Goal: Check status: Check status

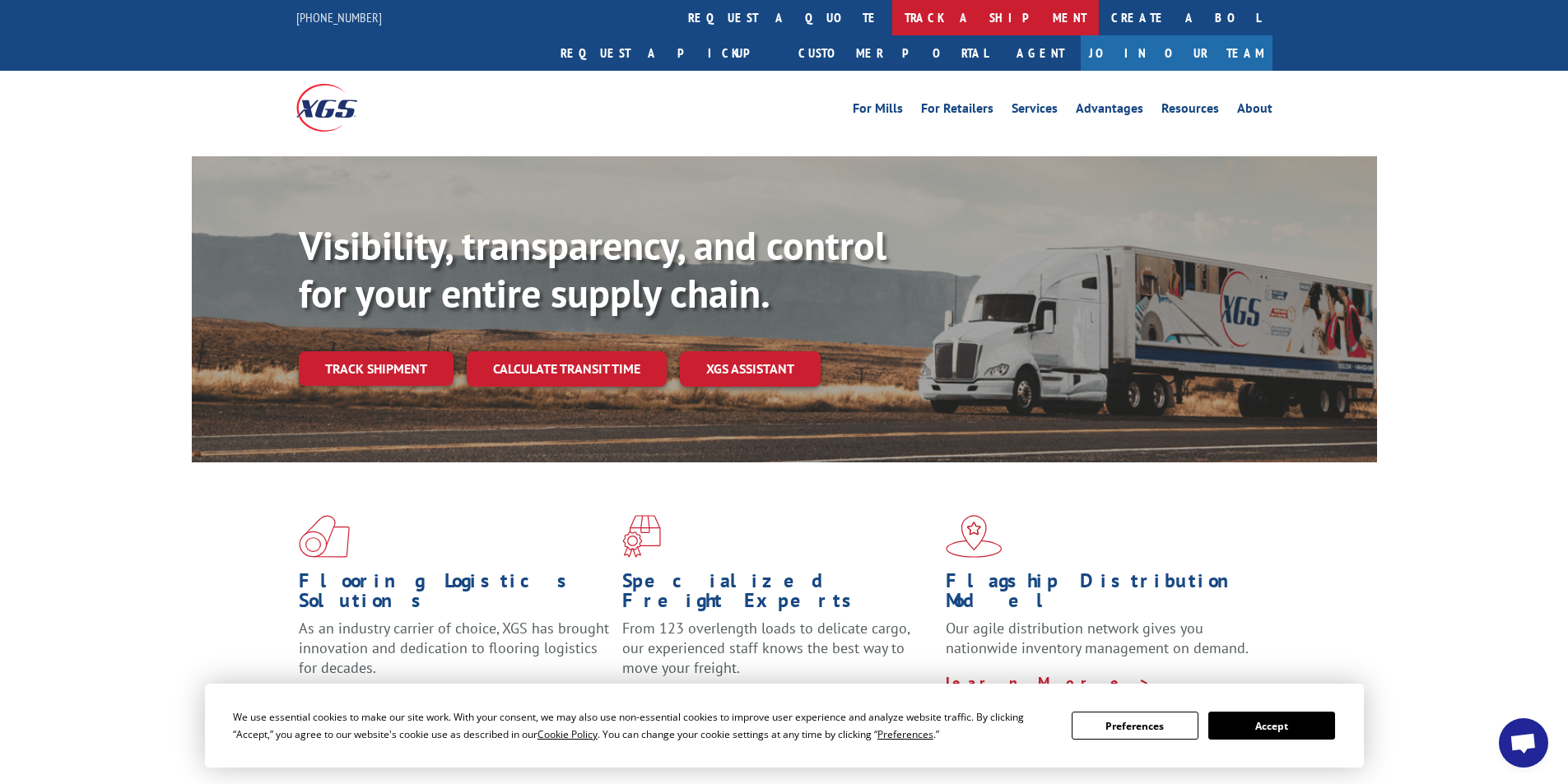
click at [892, 17] on link "track a shipment" at bounding box center [995, 17] width 206 height 35
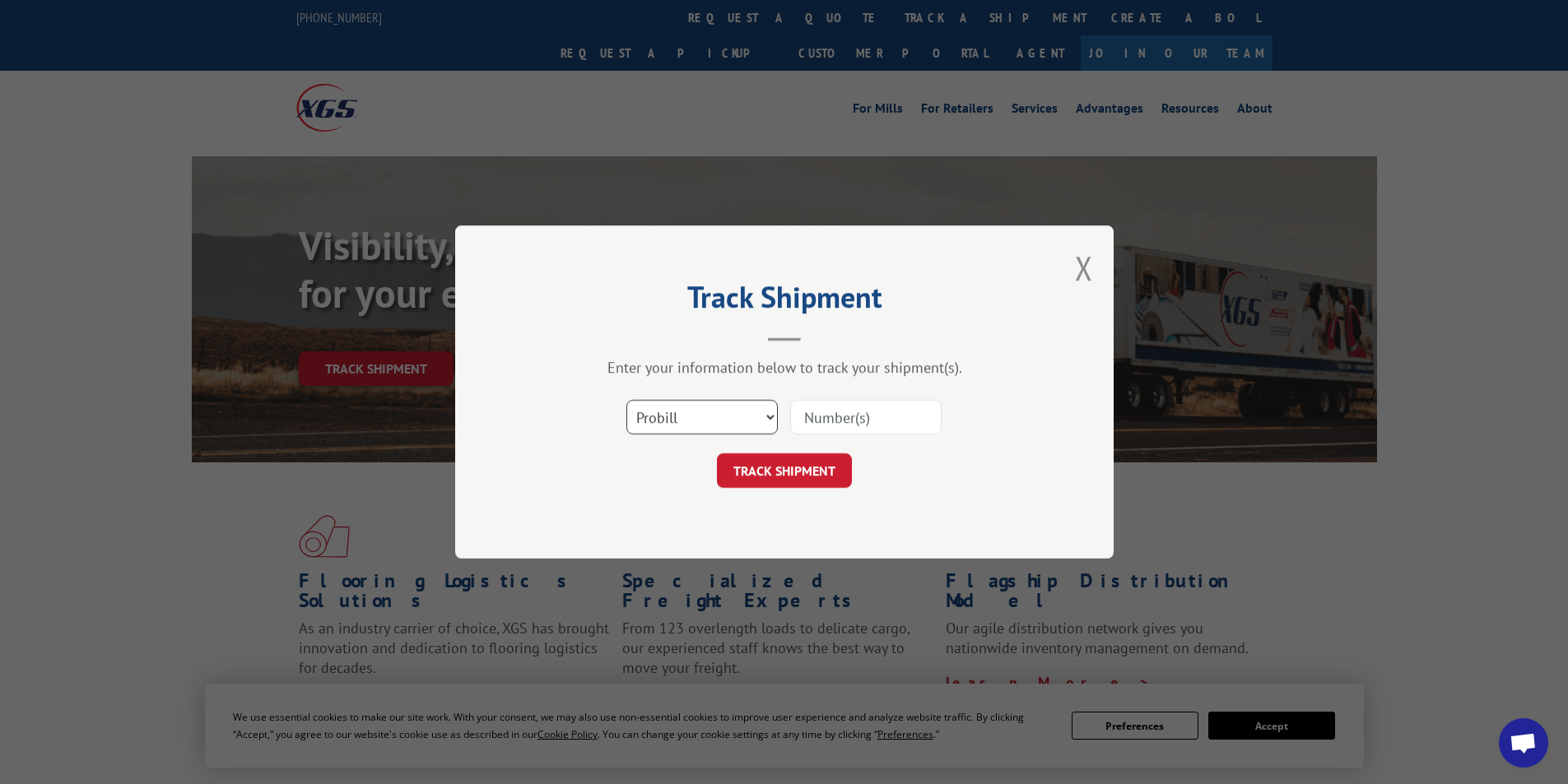
click at [763, 412] on select "Select category... Probill BOL PO" at bounding box center [702, 417] width 152 height 34
click at [773, 412] on select "Select category... Probill BOL PO" at bounding box center [702, 417] width 152 height 34
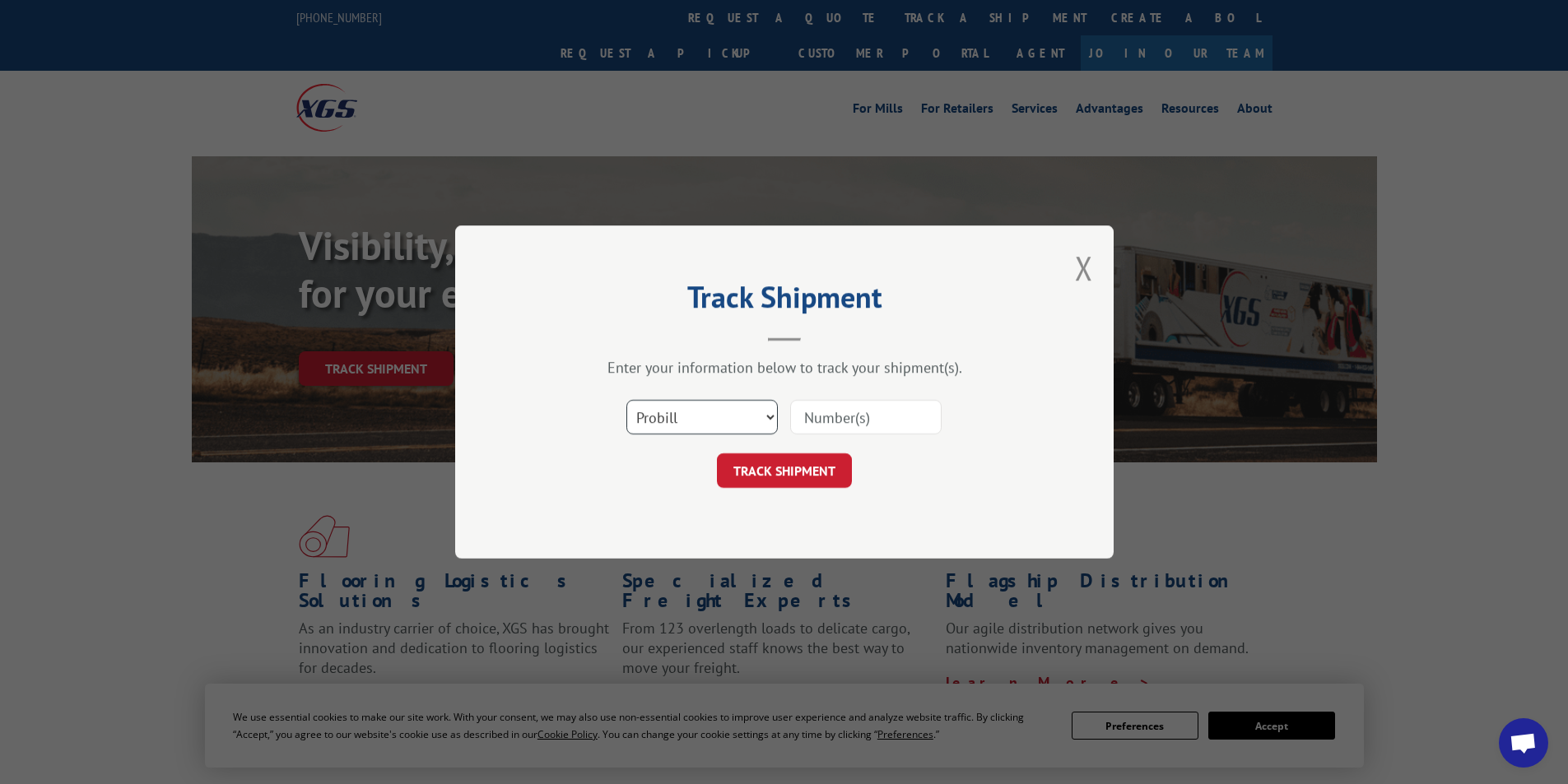
click at [771, 412] on select "Select category... Probill BOL PO" at bounding box center [702, 417] width 152 height 34
click at [870, 417] on input at bounding box center [866, 417] width 152 height 34
click at [827, 401] on input at bounding box center [866, 417] width 152 height 34
type input "17496335"
click at [822, 467] on button "TRACK SHIPMENT" at bounding box center [784, 471] width 135 height 34
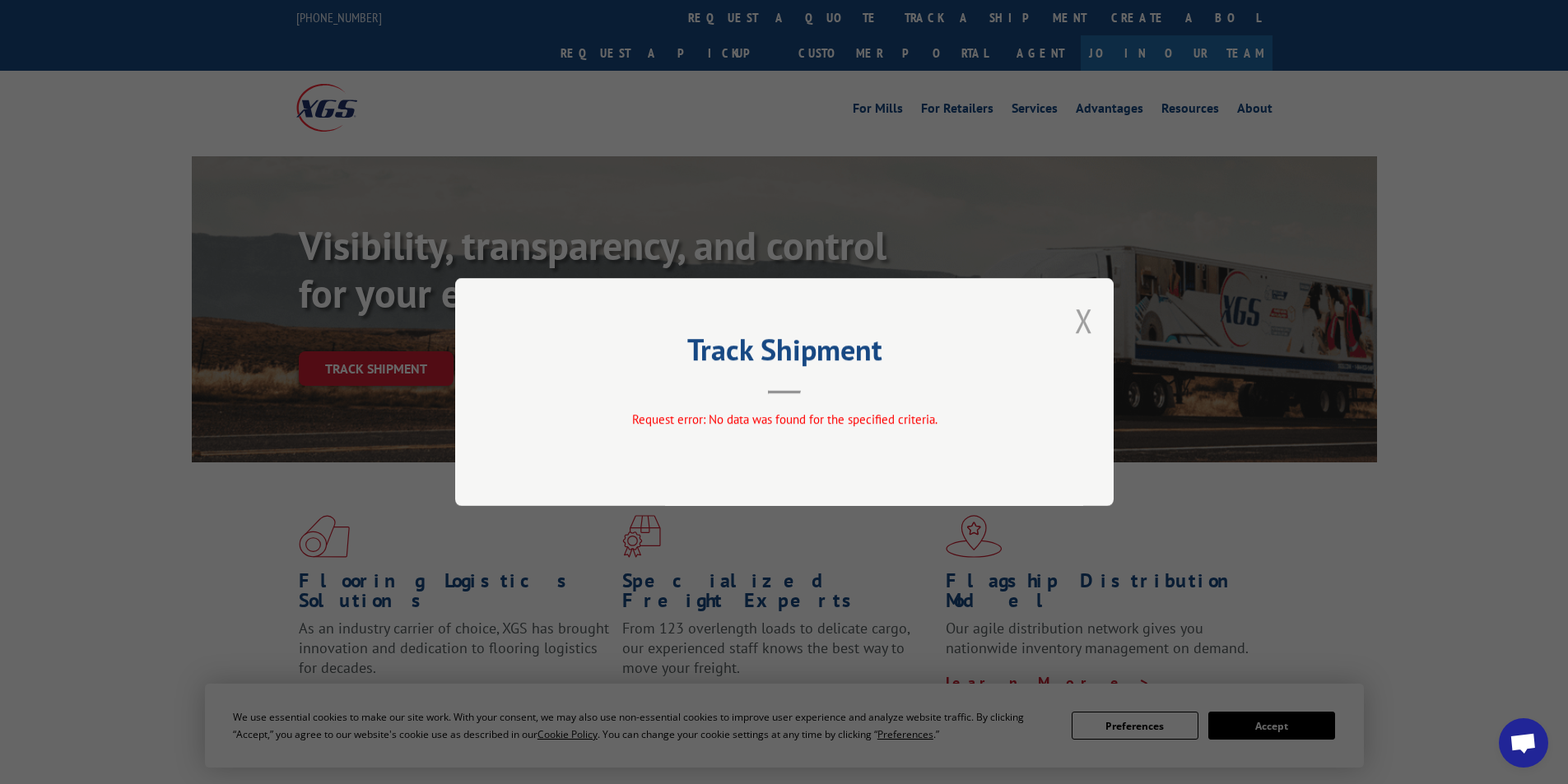
click at [1080, 318] on button "Close modal" at bounding box center [1084, 320] width 18 height 44
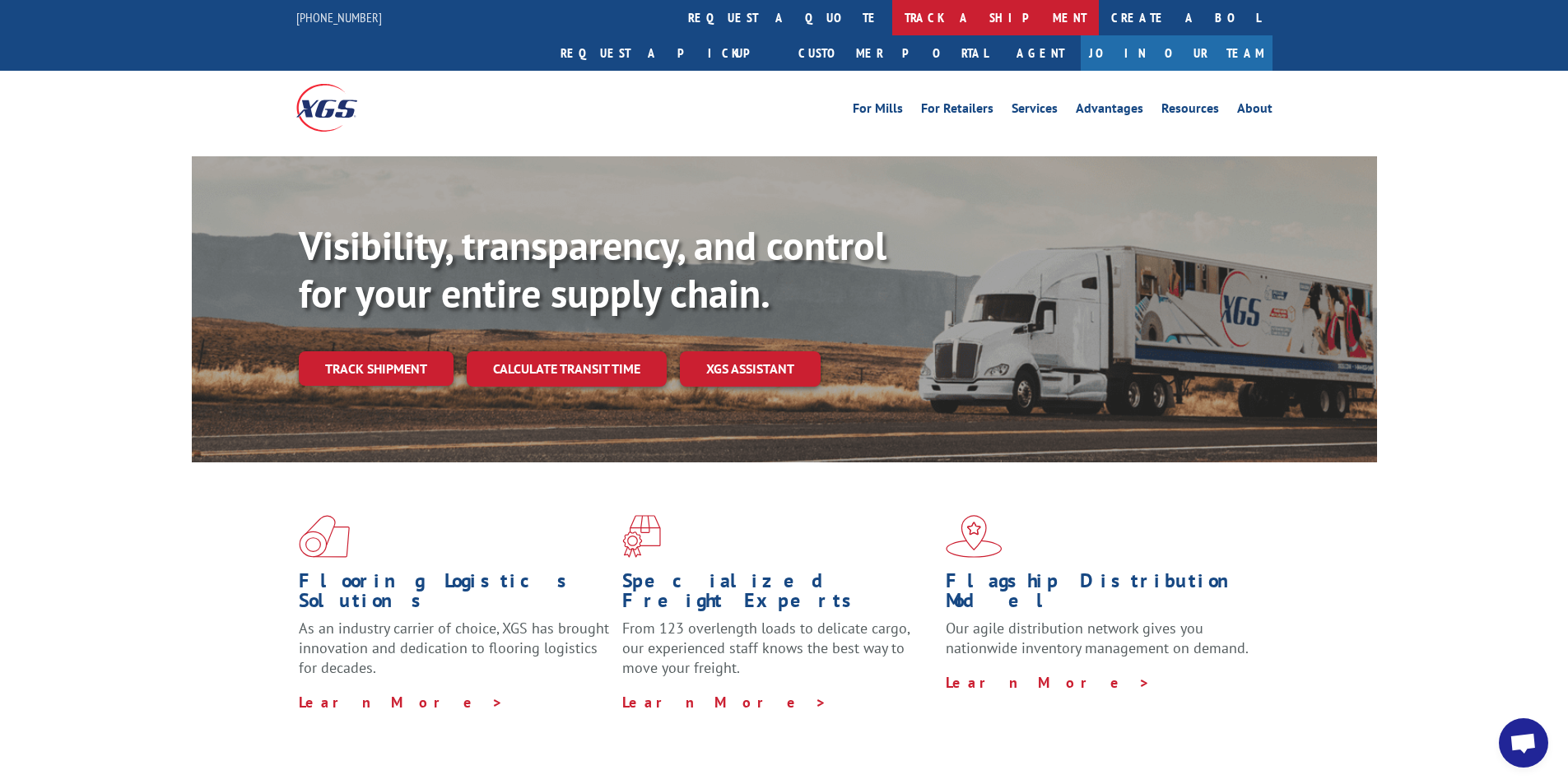
click at [892, 25] on link "track a shipment" at bounding box center [995, 17] width 206 height 35
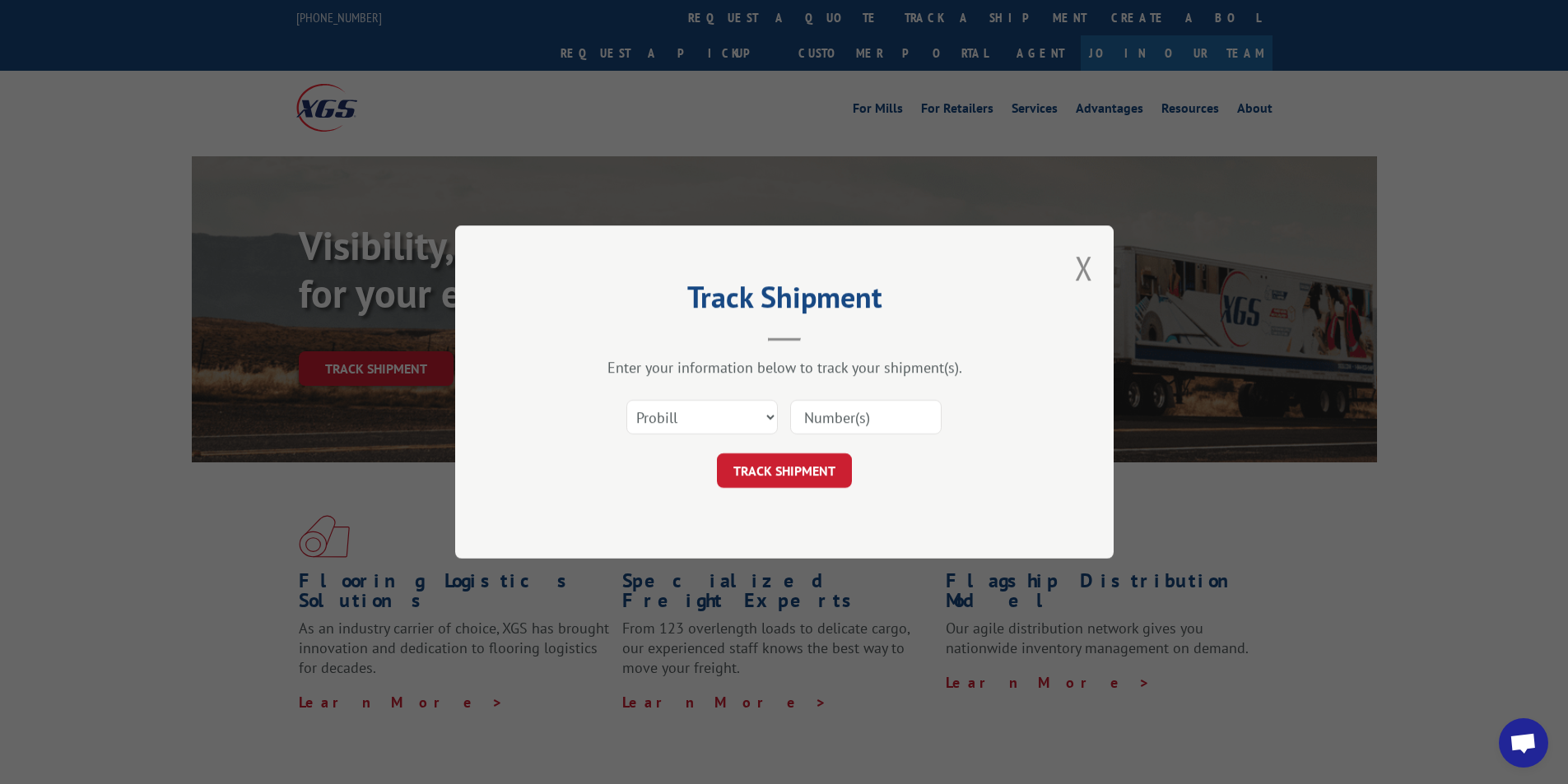
click at [803, 419] on input at bounding box center [866, 417] width 152 height 34
click at [706, 423] on select "Select category... Probill BOL PO" at bounding box center [702, 417] width 152 height 34
select select "bol"
click at [627, 400] on select "Select category... Probill BOL PO" at bounding box center [702, 417] width 152 height 34
click at [835, 408] on input at bounding box center [866, 417] width 152 height 34
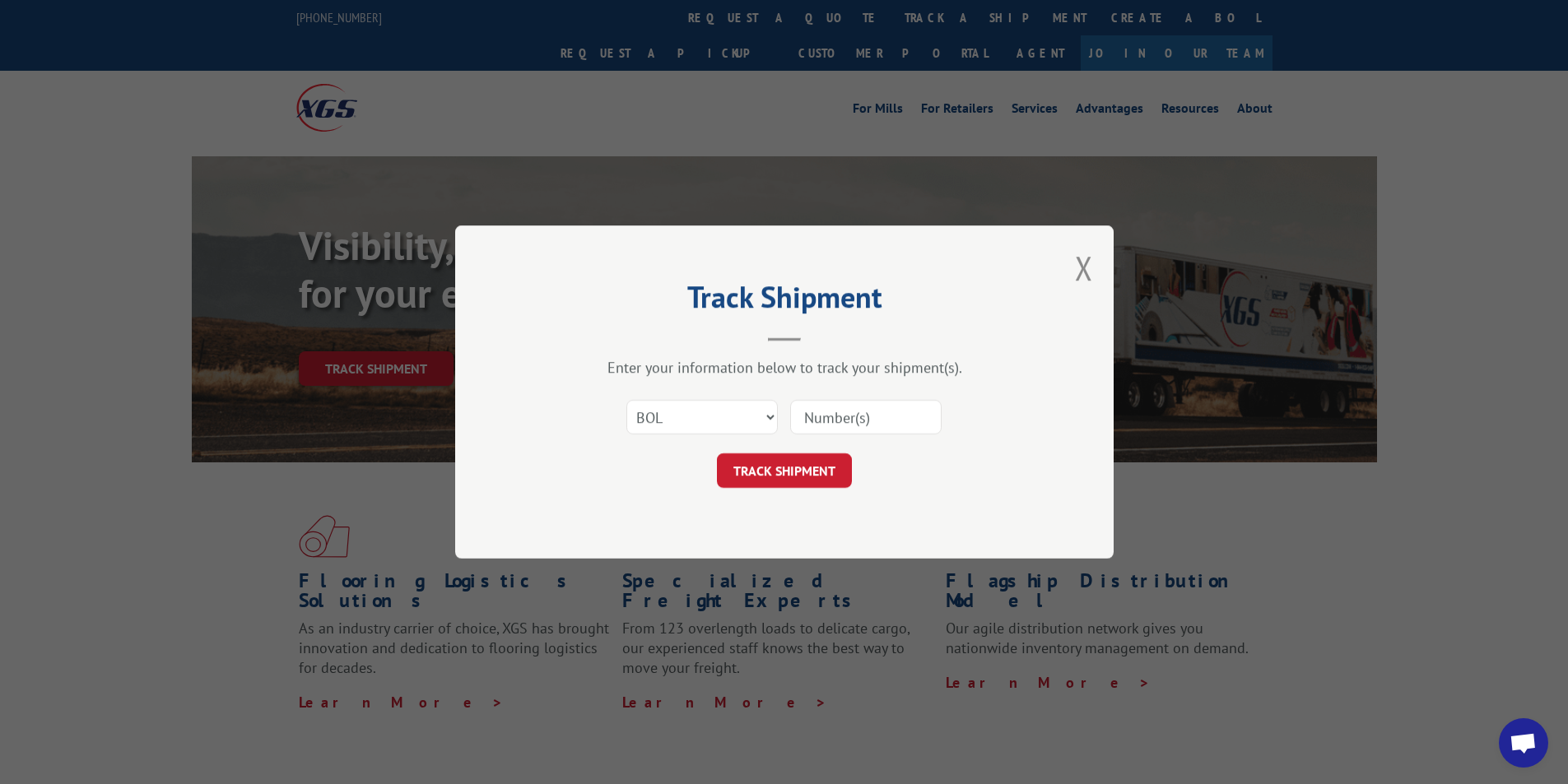
click at [862, 414] on input at bounding box center [866, 417] width 152 height 34
type input "33798250"
click at [797, 475] on button "TRACK SHIPMENT" at bounding box center [784, 471] width 135 height 34
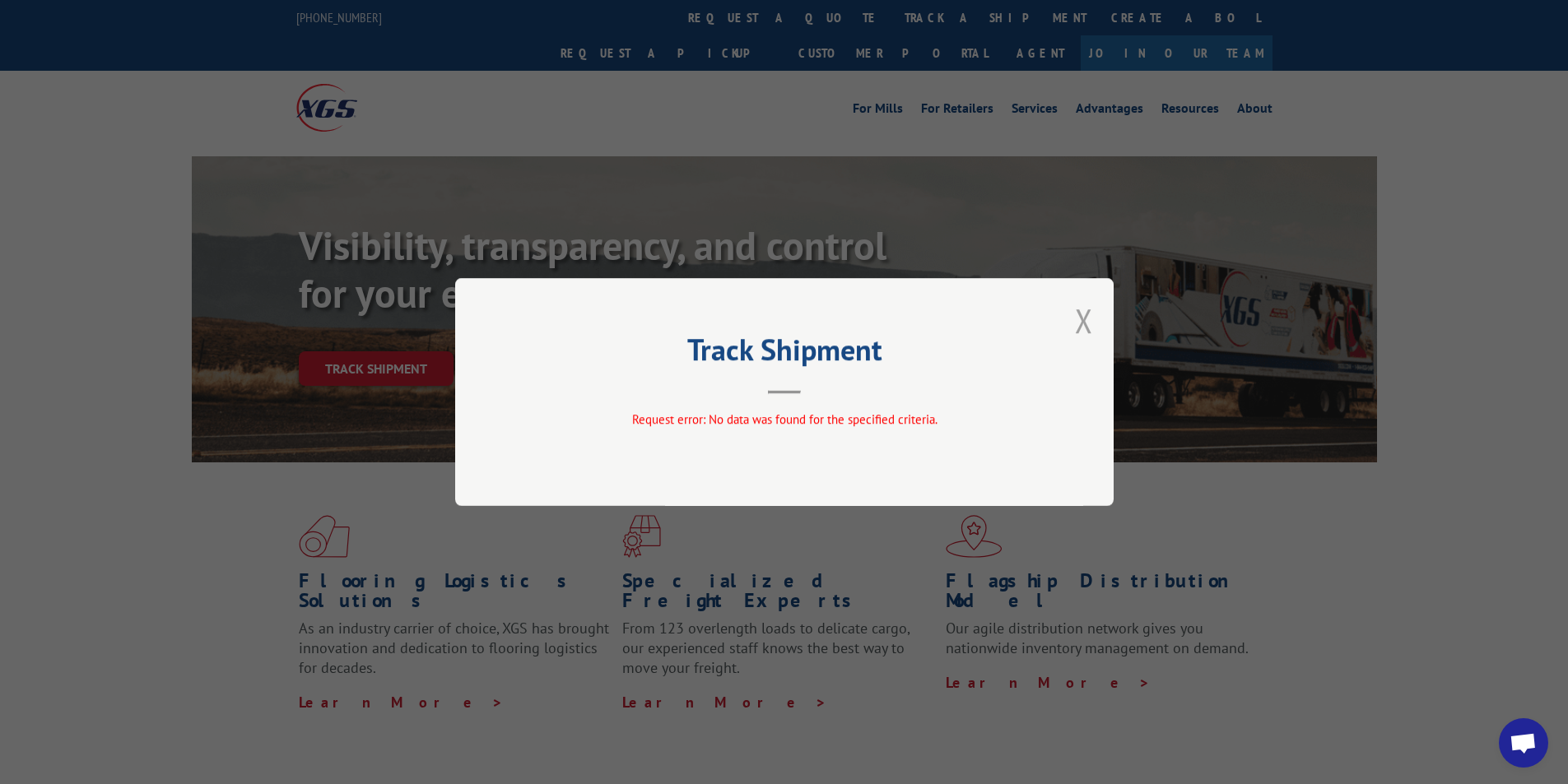
click at [1082, 327] on button "Close modal" at bounding box center [1084, 320] width 18 height 44
